Goal: Task Accomplishment & Management: Manage account settings

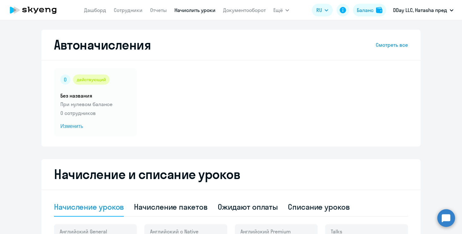
select select "10"
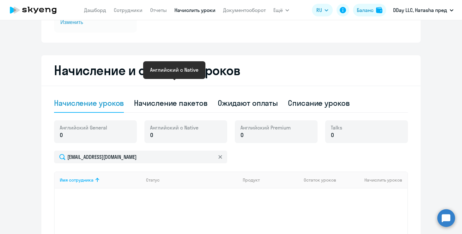
scroll to position [53, 0]
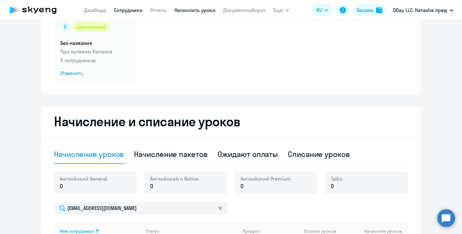
click at [130, 9] on link "Сотрудники" at bounding box center [128, 10] width 29 height 6
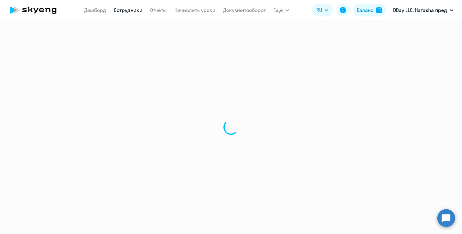
select select "30"
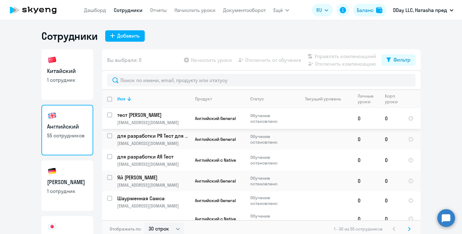
click at [108, 115] on input "select row 40179313" at bounding box center [113, 119] width 13 height 13
checkbox input "true"
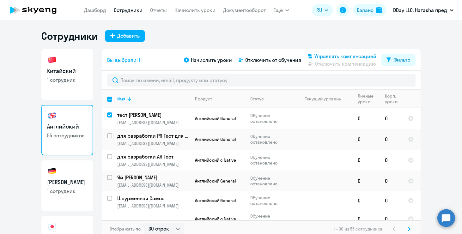
click at [355, 56] on span "Управлять компенсацией" at bounding box center [346, 56] width 62 height 8
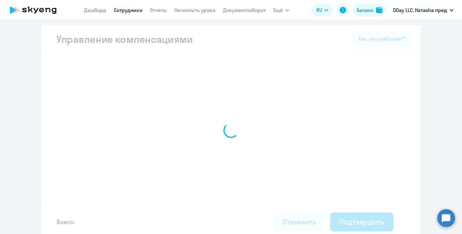
select select "MONTHLY"
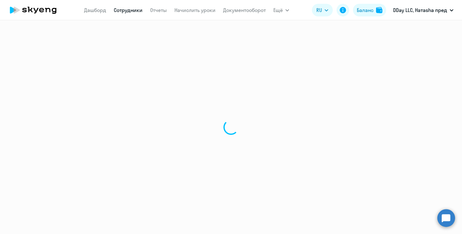
select select "30"
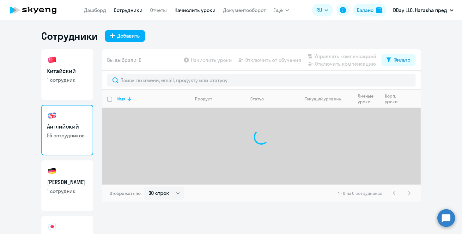
click at [190, 13] on link "Начислить уроки" at bounding box center [195, 10] width 41 height 6
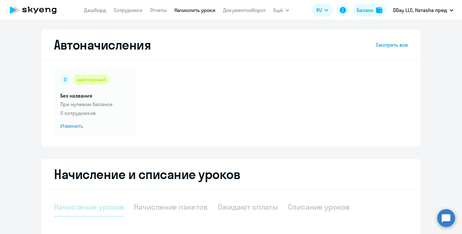
select select "10"
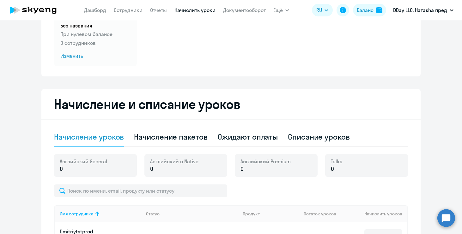
scroll to position [85, 0]
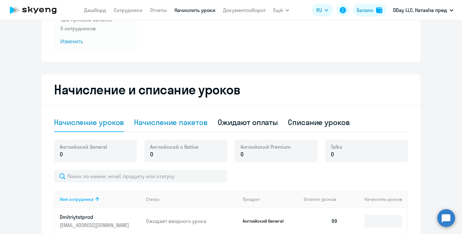
click at [151, 120] on div "Начисление пакетов" at bounding box center [170, 122] width 73 height 10
select select "10"
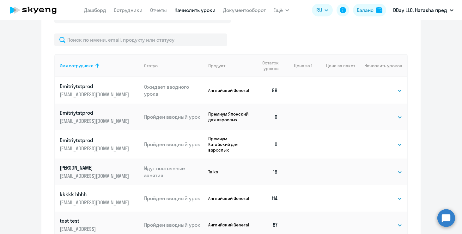
scroll to position [243, 0]
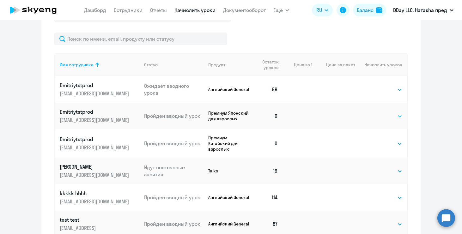
select select "4"
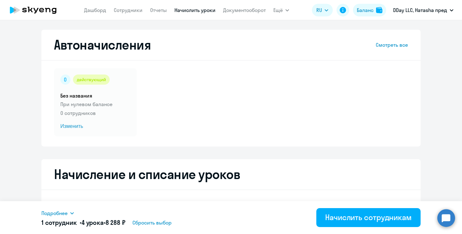
scroll to position [0, 0]
click at [77, 128] on span "Изменить" at bounding box center [95, 127] width 70 height 8
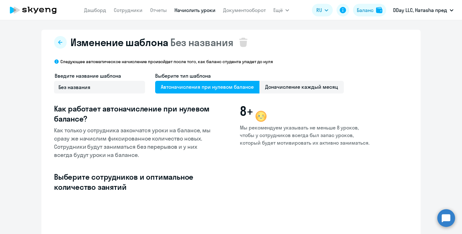
select select "10"
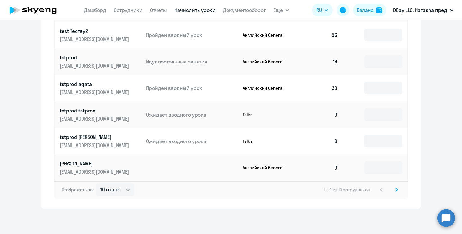
scroll to position [322, 0]
click at [398, 190] on icon at bounding box center [397, 189] width 2 height 3
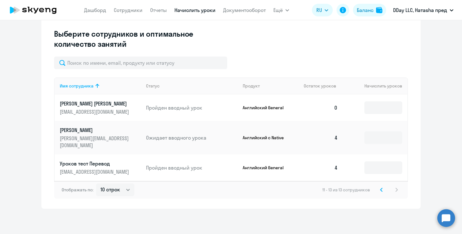
scroll to position [136, 0]
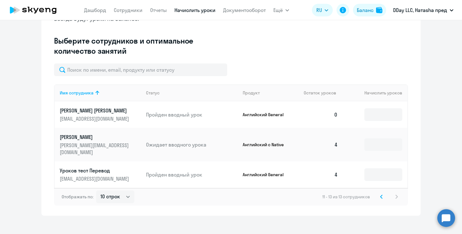
click at [383, 195] on icon at bounding box center [381, 197] width 3 height 4
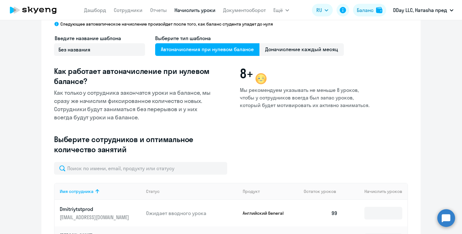
scroll to position [54, 0]
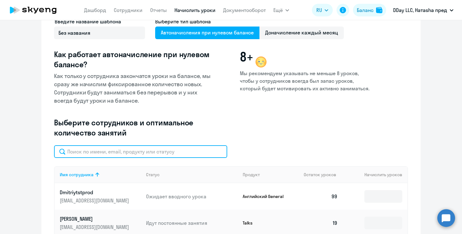
click at [115, 154] on input "text" at bounding box center [140, 151] width 173 height 13
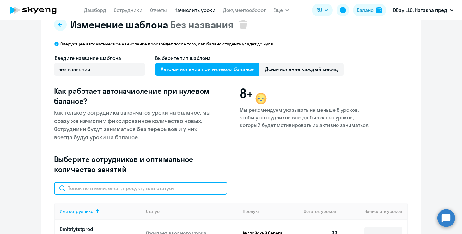
scroll to position [0, 0]
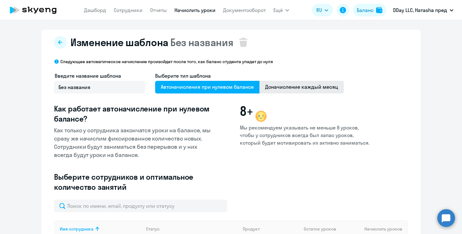
click at [297, 88] on span "Доначисление каждый месяц" at bounding box center [302, 87] width 84 height 13
click at [0, 0] on input "Доначисление каждый месяц" at bounding box center [0, 0] width 0 height 0
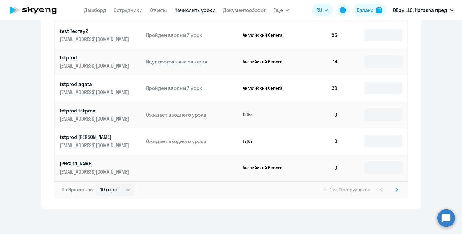
scroll to position [353, 0]
click at [396, 188] on svg-icon at bounding box center [397, 190] width 8 height 8
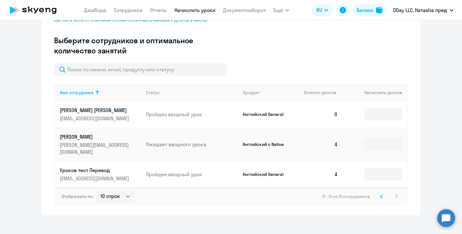
scroll to position [167, 0]
click at [381, 193] on svg-icon at bounding box center [382, 197] width 8 height 8
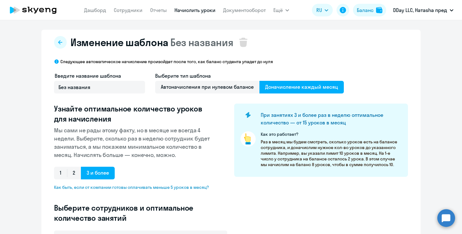
scroll to position [0, 0]
click at [194, 88] on span "Автоначисления при нулевом балансе" at bounding box center [207, 87] width 104 height 13
click at [0, 0] on input "Автоначисления при нулевом балансе" at bounding box center [0, 0] width 0 height 0
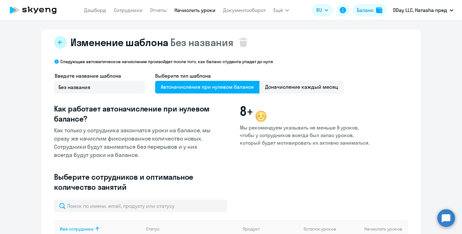
click at [62, 40] on icon at bounding box center [60, 42] width 5 height 5
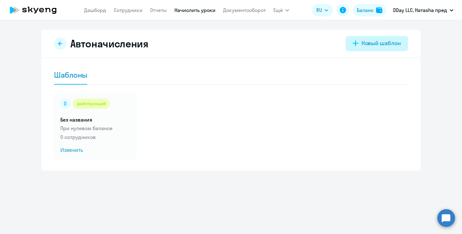
click at [388, 46] on div "Новый шаблон" at bounding box center [382, 43] width 40 height 8
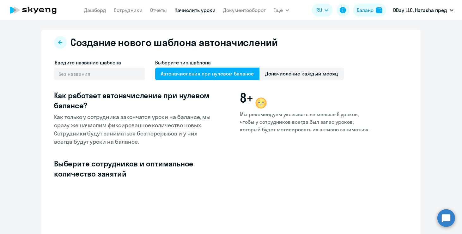
select select "10"
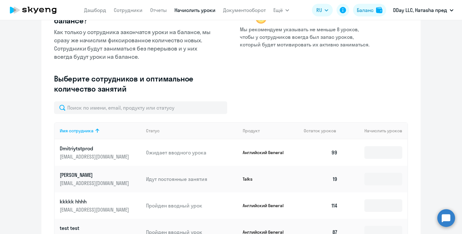
scroll to position [88, 0]
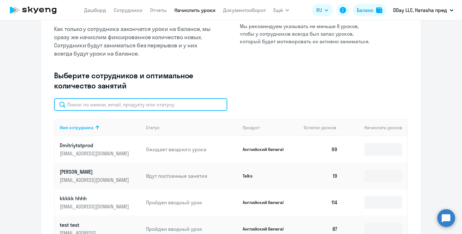
click at [152, 106] on input "text" at bounding box center [140, 104] width 173 height 13
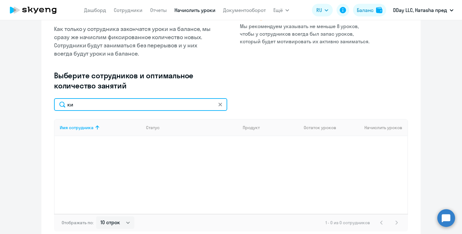
type input "к"
type input "н"
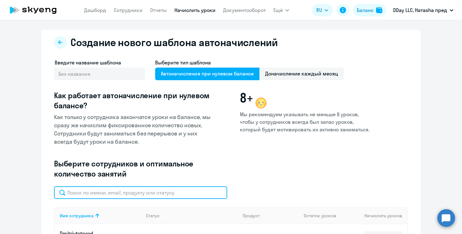
scroll to position [0, 0]
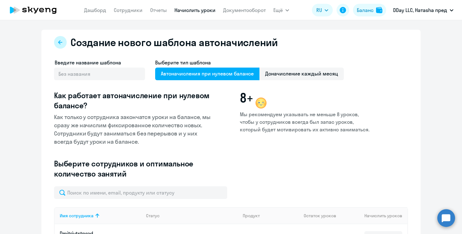
click at [61, 46] on button at bounding box center [60, 42] width 13 height 13
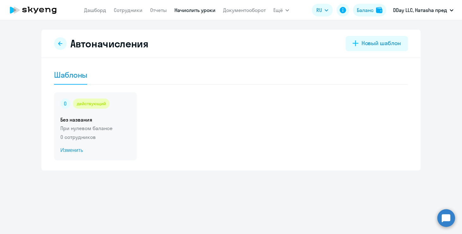
click at [73, 151] on span "Изменить" at bounding box center [95, 151] width 70 height 8
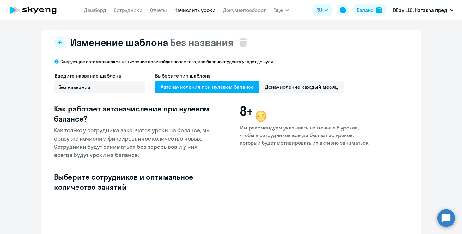
select select "10"
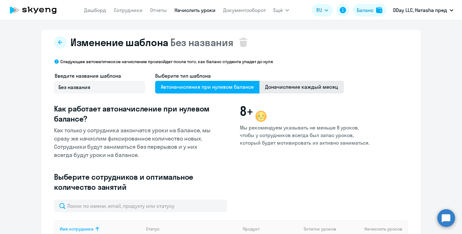
click at [299, 87] on span "Доначисление каждый месяц" at bounding box center [302, 87] width 84 height 13
click at [0, 0] on input "Доначисление каждый месяц" at bounding box center [0, 0] width 0 height 0
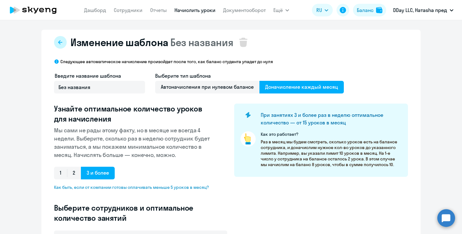
click at [60, 44] on icon at bounding box center [60, 42] width 4 height 4
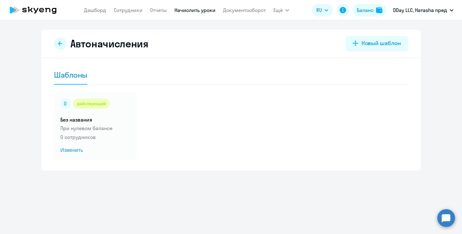
click at [60, 44] on icon at bounding box center [60, 43] width 4 height 4
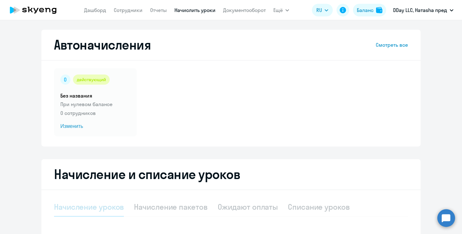
select select "10"
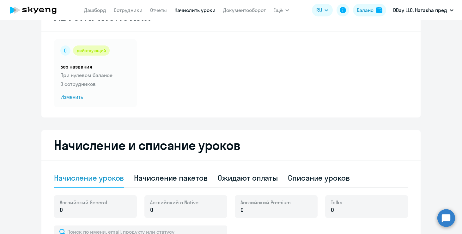
scroll to position [30, 0]
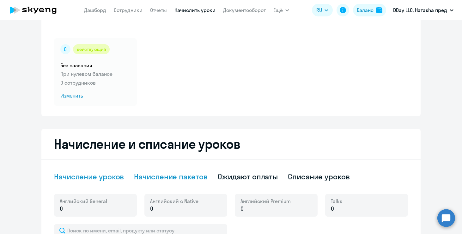
click at [169, 179] on div "Начисление пакетов" at bounding box center [170, 177] width 73 height 10
select select "10"
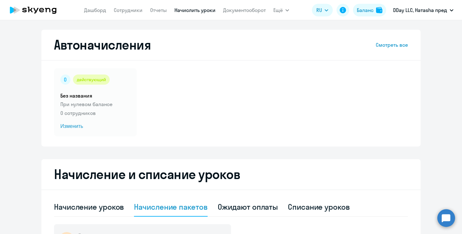
scroll to position [0, 0]
click at [381, 45] on link "Смотреть все" at bounding box center [392, 45] width 32 height 8
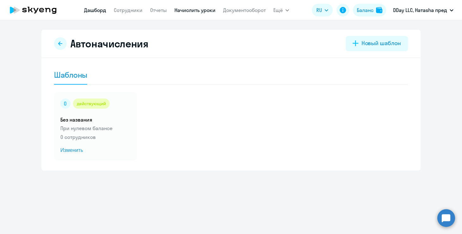
click at [90, 11] on link "Дашборд" at bounding box center [95, 10] width 22 height 6
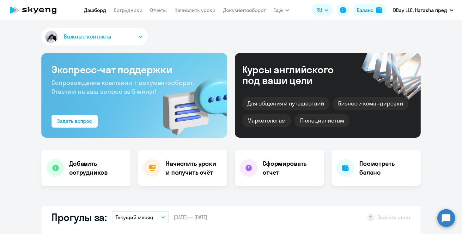
select select "30"
click at [139, 37] on icon "button" at bounding box center [141, 37] width 4 height 2
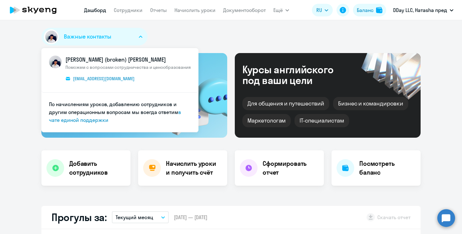
click at [208, 38] on div "Важные контакты [PERSON_NAME] (broken) [PERSON_NAME] Поможем с вопросами сотруд…" at bounding box center [230, 38] width 379 height 20
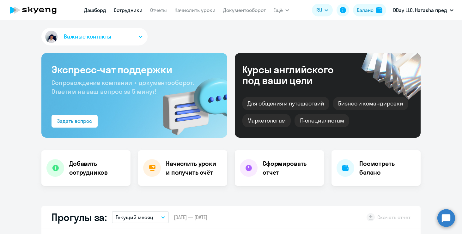
click at [120, 13] on link "Сотрудники" at bounding box center [128, 10] width 29 height 6
select select "30"
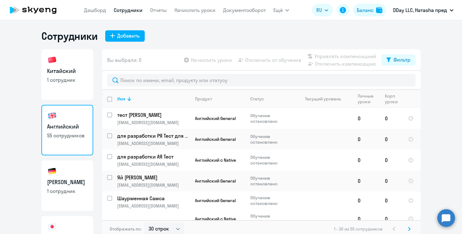
click at [72, 74] on h3 "Китайский" at bounding box center [67, 71] width 40 height 8
select select "30"
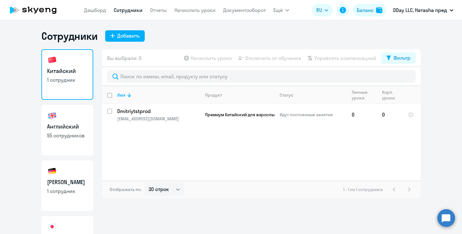
click at [82, 198] on link "Немецкий 1 сотрудник" at bounding box center [67, 186] width 52 height 51
select select "30"
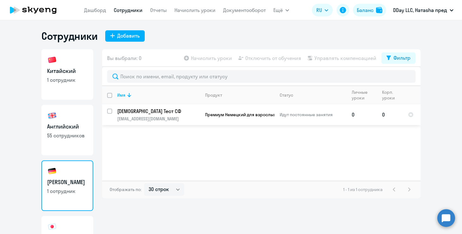
click at [111, 112] on input "select row 42317656" at bounding box center [113, 115] width 13 height 13
checkbox input "true"
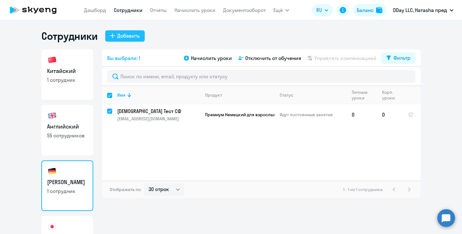
click at [125, 32] on button "Добавить" at bounding box center [125, 35] width 40 height 11
select select "english_adult_not_native_speaker"
select select "3"
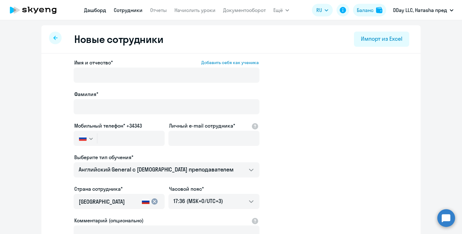
click at [97, 9] on link "Дашборд" at bounding box center [95, 10] width 22 height 6
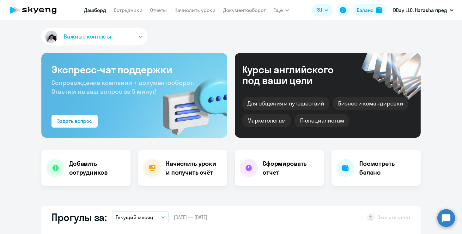
select select "30"
